Goal: Transaction & Acquisition: Purchase product/service

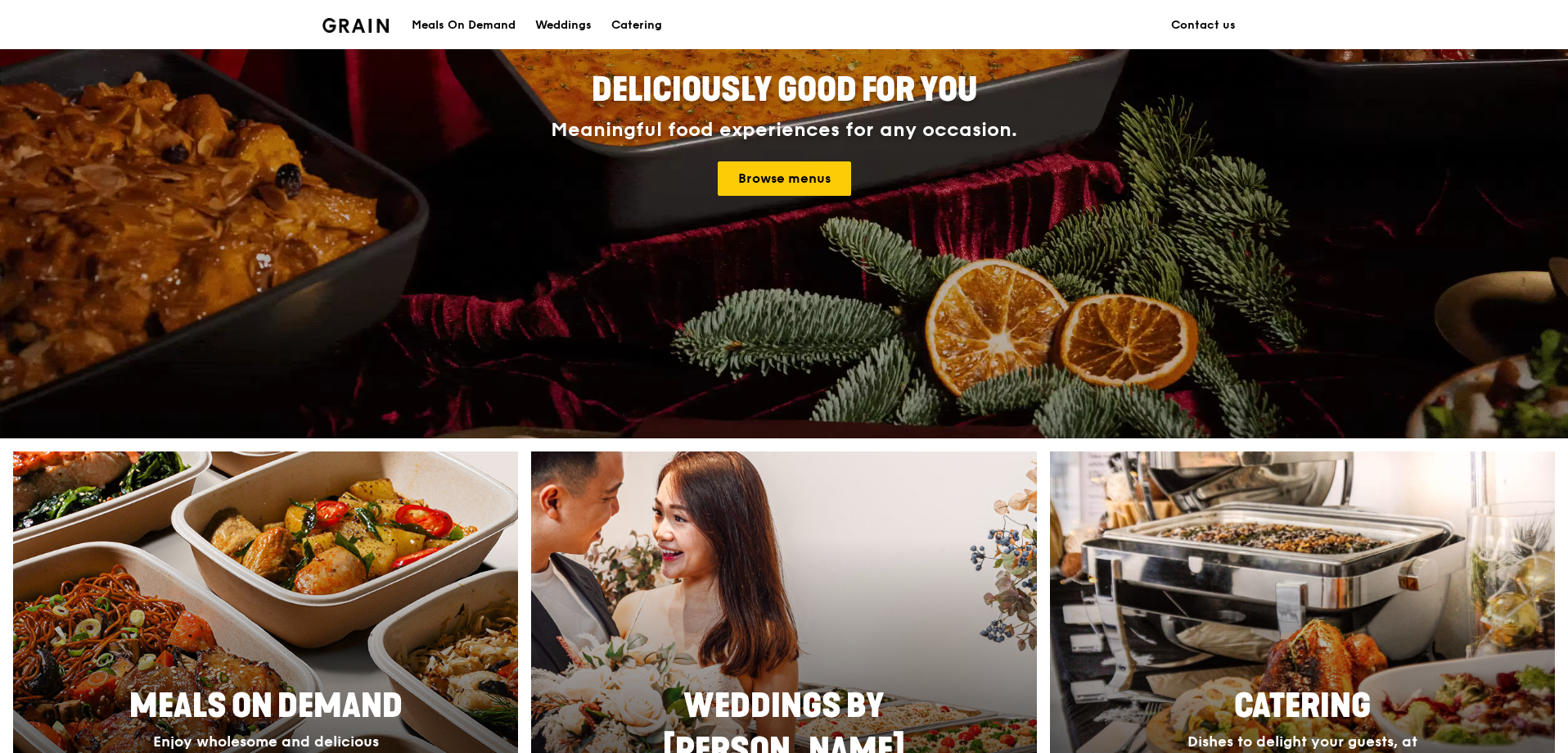
scroll to position [246, 0]
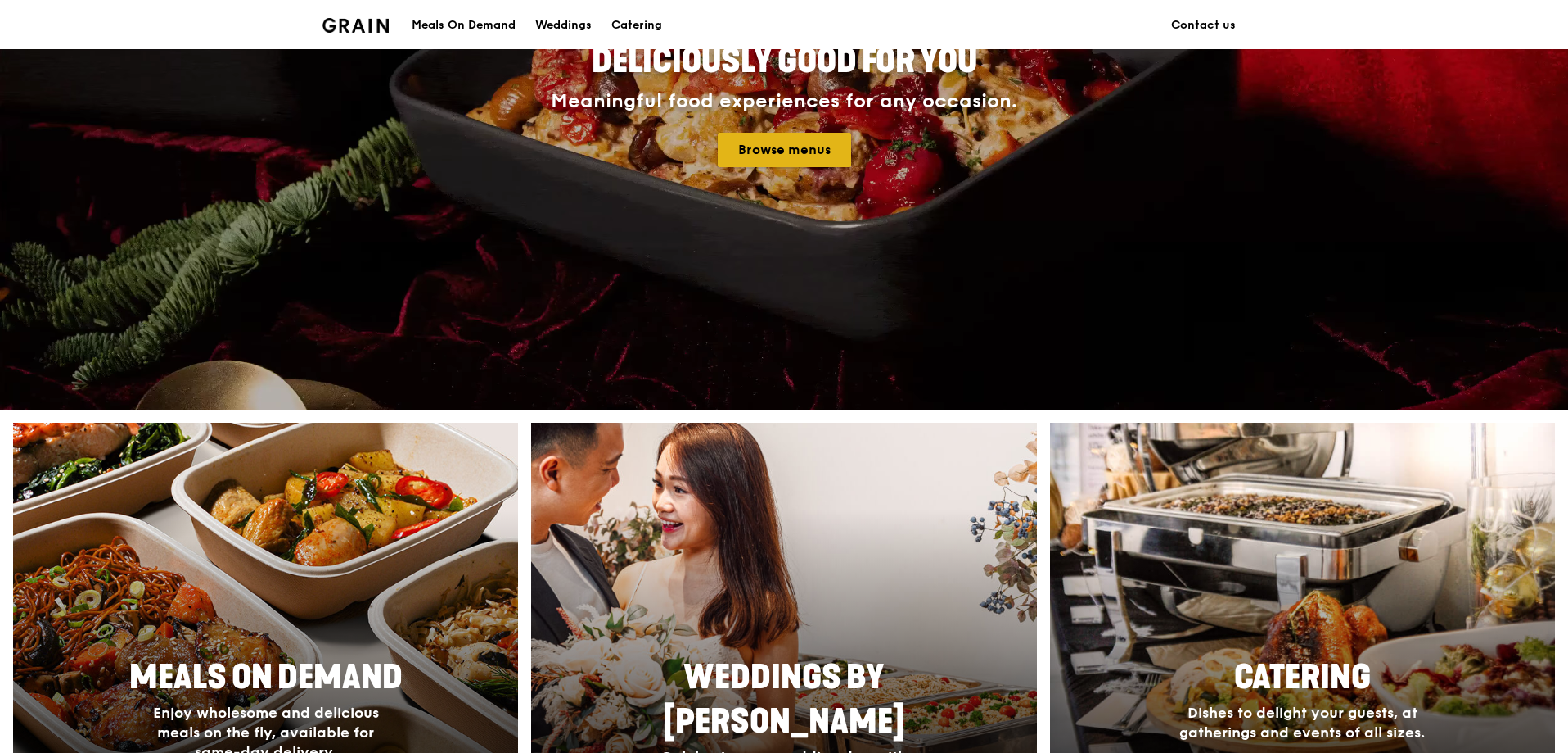
click at [742, 150] on link "Browse menus" at bounding box center [784, 150] width 133 height 34
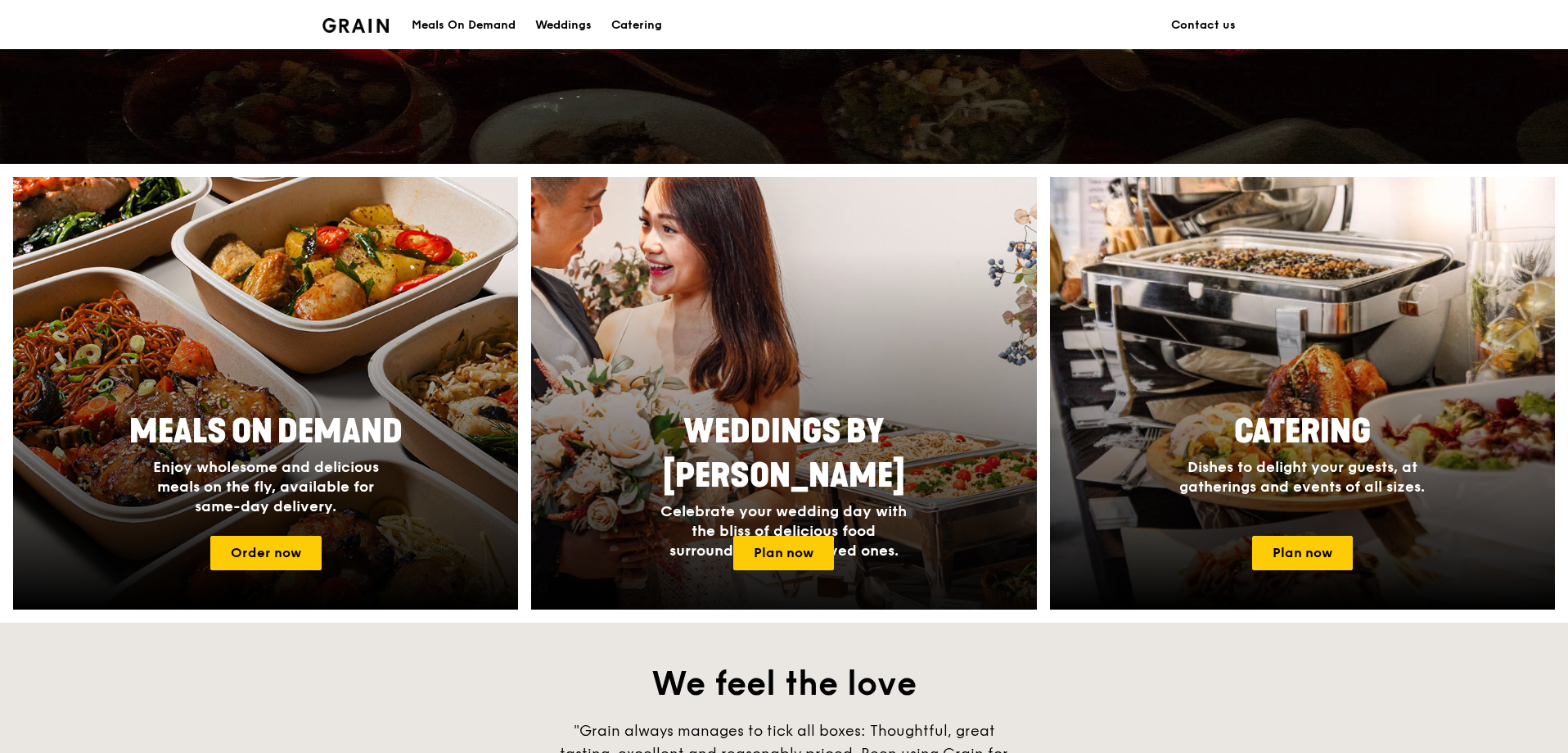
scroll to position [410, 0]
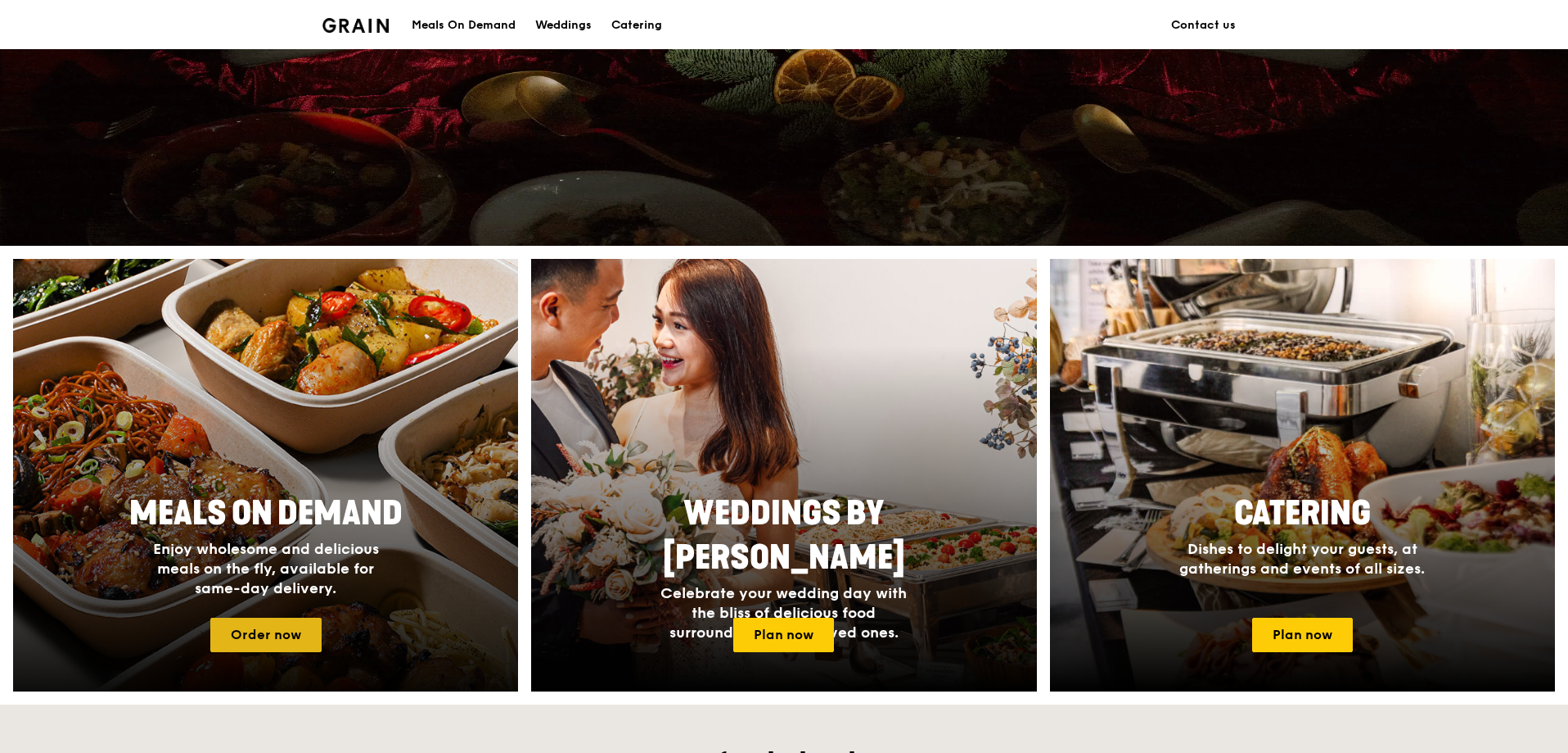
click at [285, 631] on link "Order now" at bounding box center [266, 635] width 111 height 34
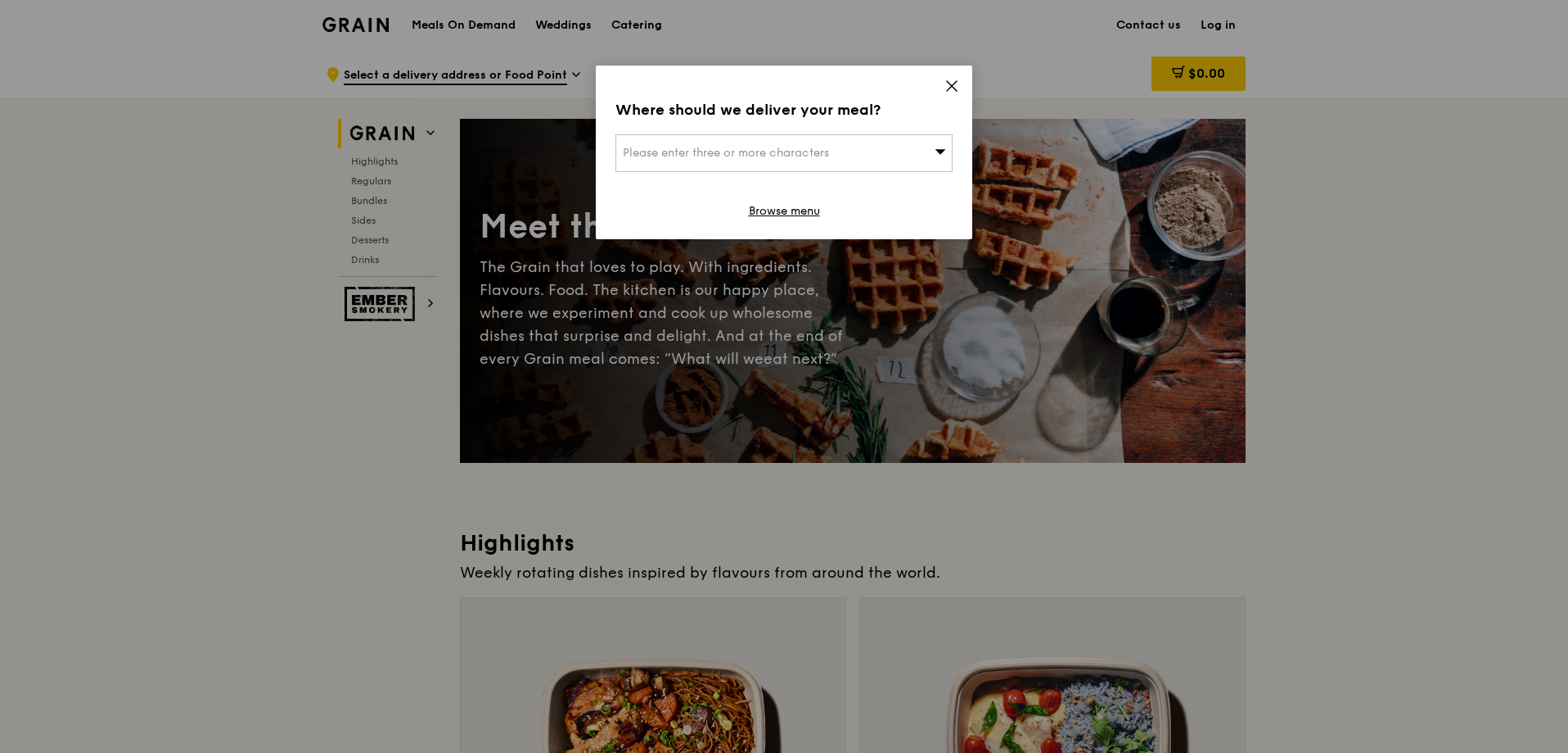
click at [956, 76] on div "Where should we deliver your meal? Please enter three or more characters Browse…" at bounding box center [784, 152] width 376 height 173
click at [950, 81] on icon at bounding box center [951, 86] width 14 height 14
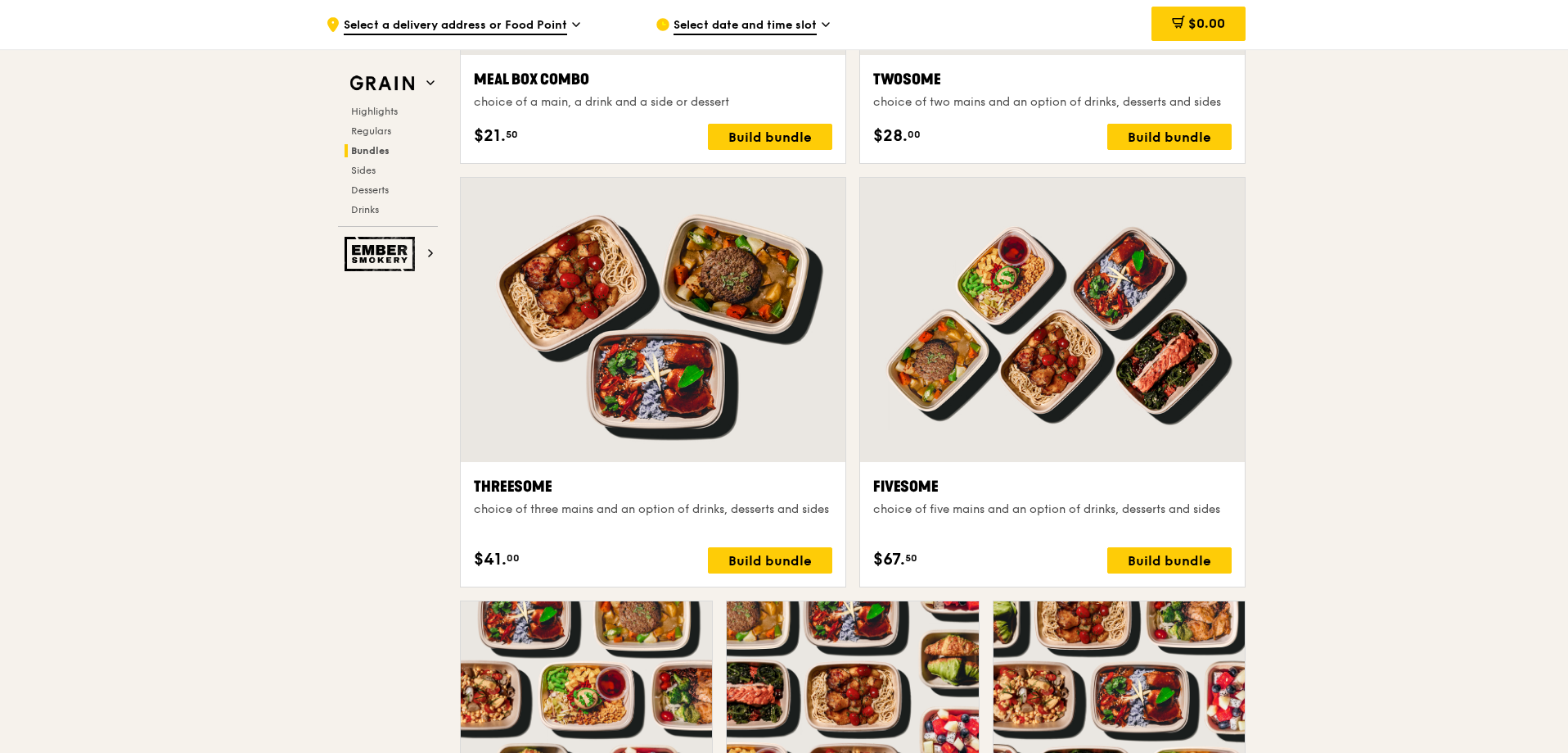
scroll to position [2703, 0]
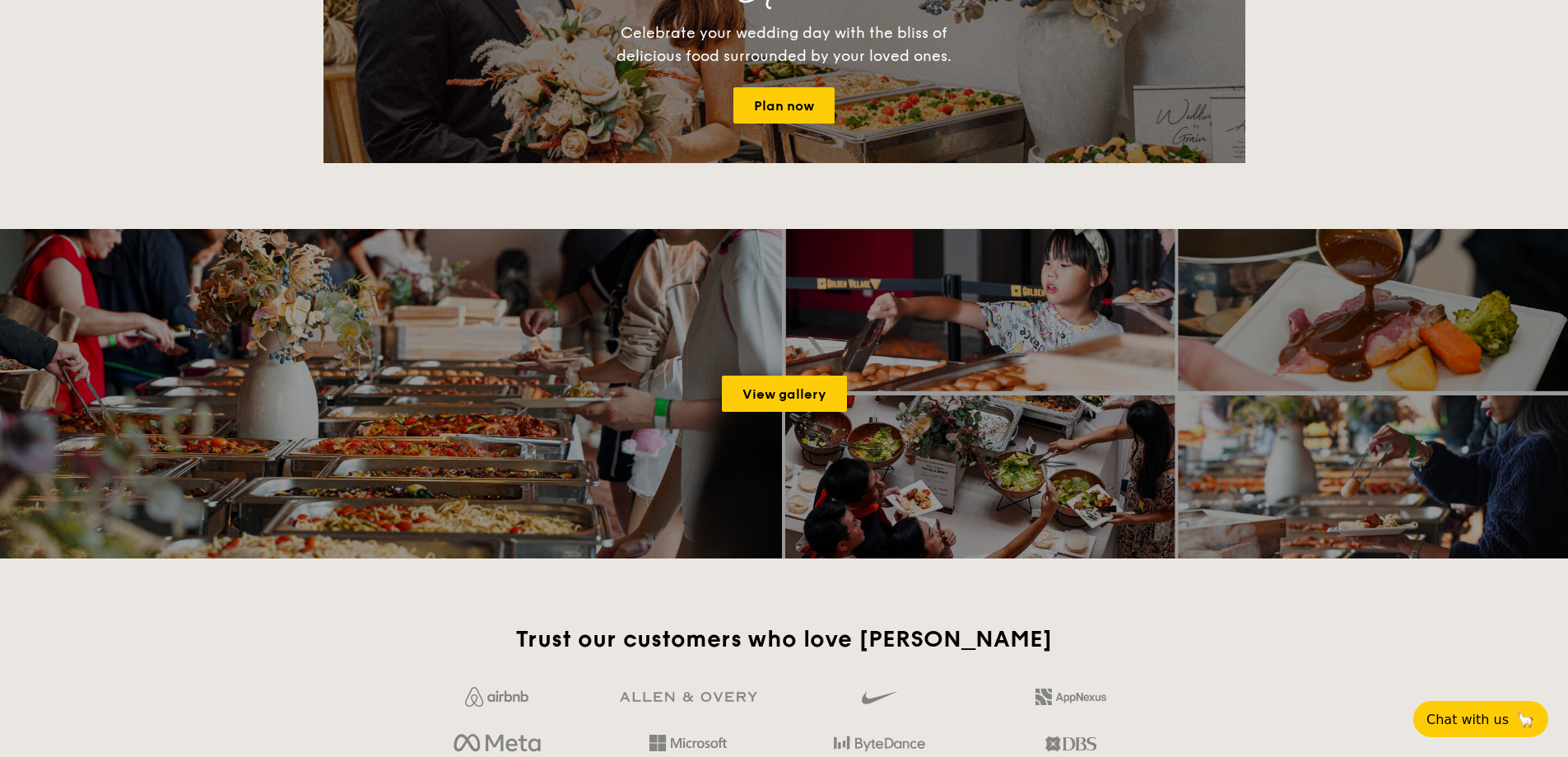
scroll to position [2294, 0]
